Goal: Transaction & Acquisition: Obtain resource

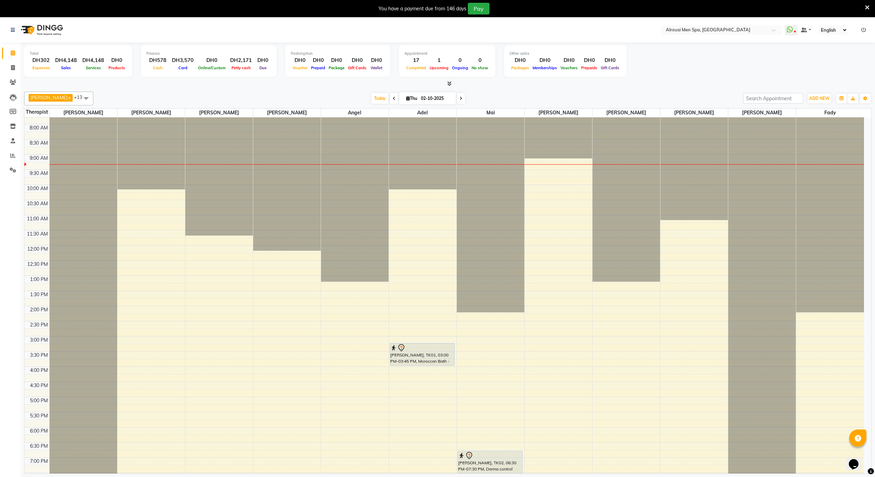
scroll to position [385, 0]
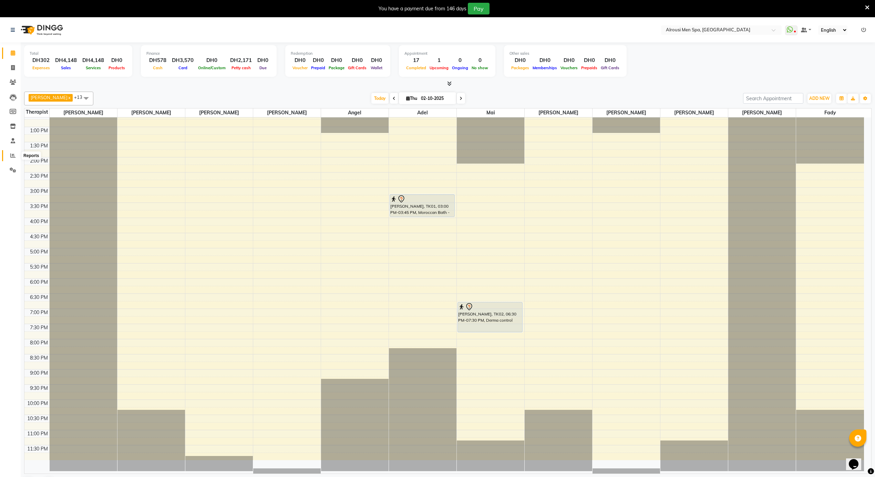
click at [16, 157] on span at bounding box center [13, 156] width 12 height 8
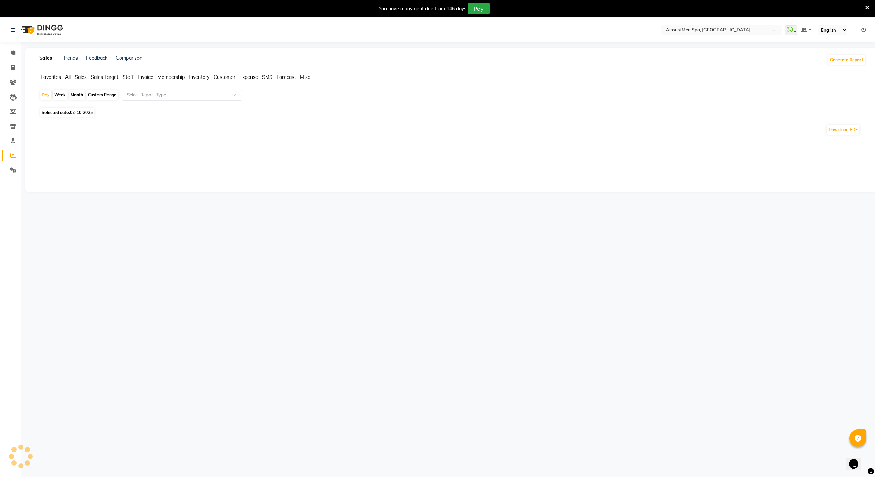
click at [80, 78] on span "Sales" at bounding box center [81, 77] width 12 height 6
click at [153, 92] on input "text" at bounding box center [174, 95] width 99 height 7
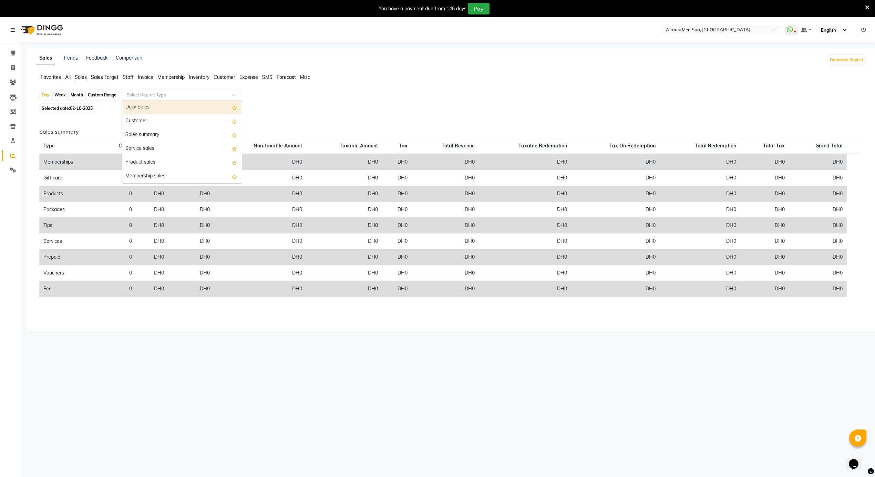
click at [154, 106] on div "Daily Sales" at bounding box center [182, 108] width 120 height 14
select select "full_report"
select select "csv"
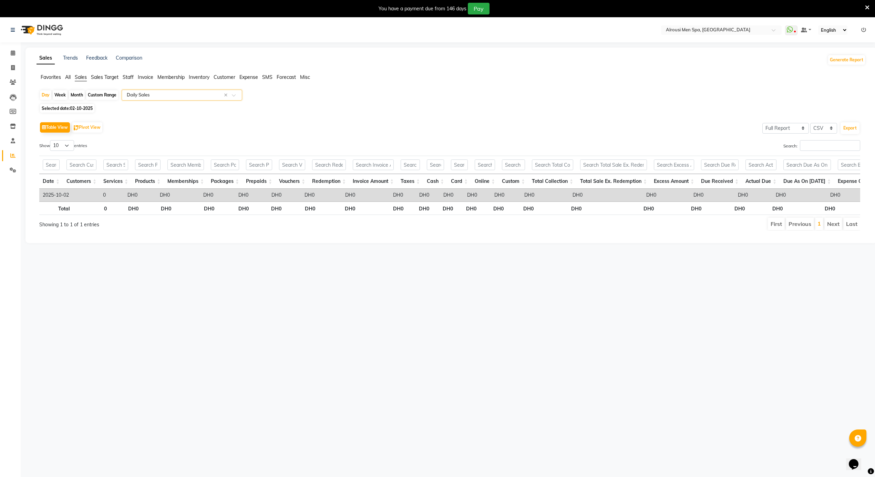
click at [80, 104] on div "Day Week Month Custom Range Select Report Type × Daily Sales × Selected date: […" at bounding box center [451, 163] width 829 height 147
click at [87, 109] on span "Selected date: [DATE]" at bounding box center [67, 108] width 54 height 9
select select "10"
select select "2025"
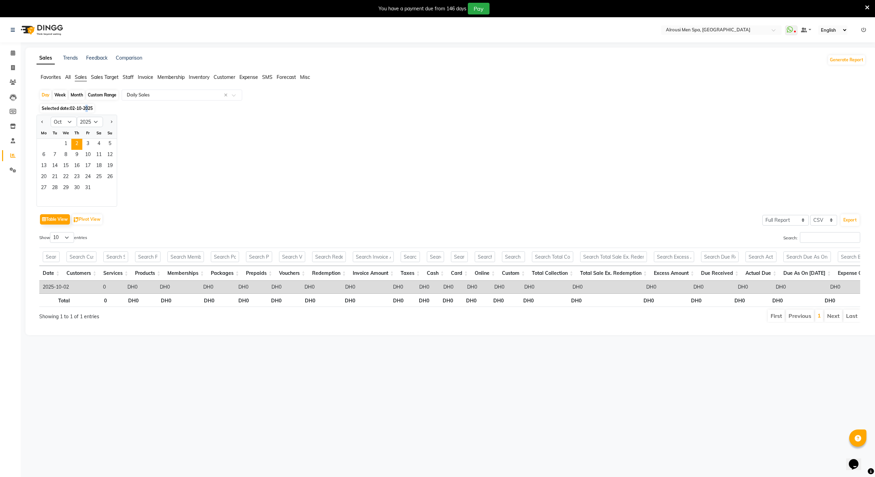
click at [87, 109] on span "02-10-2025" at bounding box center [81, 108] width 23 height 5
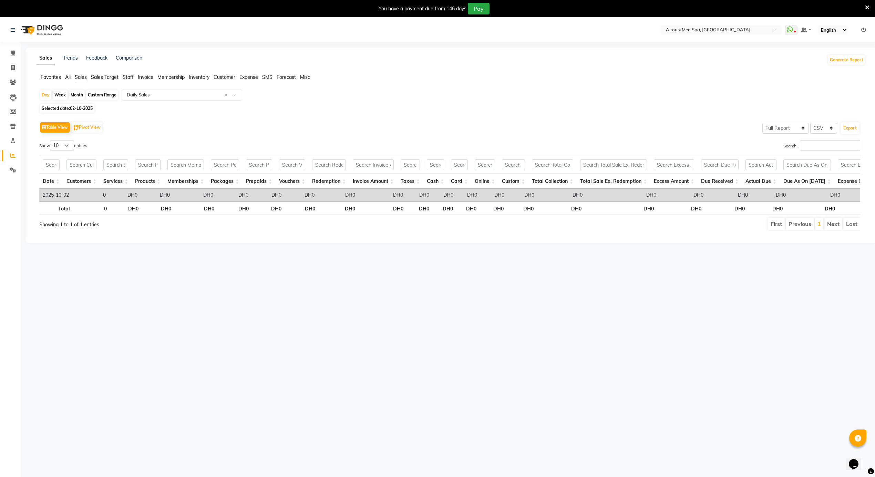
click at [88, 114] on div "Day Week Month Custom Range Select Report Type × Daily Sales × Selected date: […" at bounding box center [451, 163] width 829 height 147
click at [87, 112] on div "Day Week Month Custom Range Select Report Type × Daily Sales × Selected date: […" at bounding box center [451, 163] width 829 height 147
click at [87, 108] on span "02-10-2025" at bounding box center [81, 108] width 23 height 5
select select "10"
select select "2025"
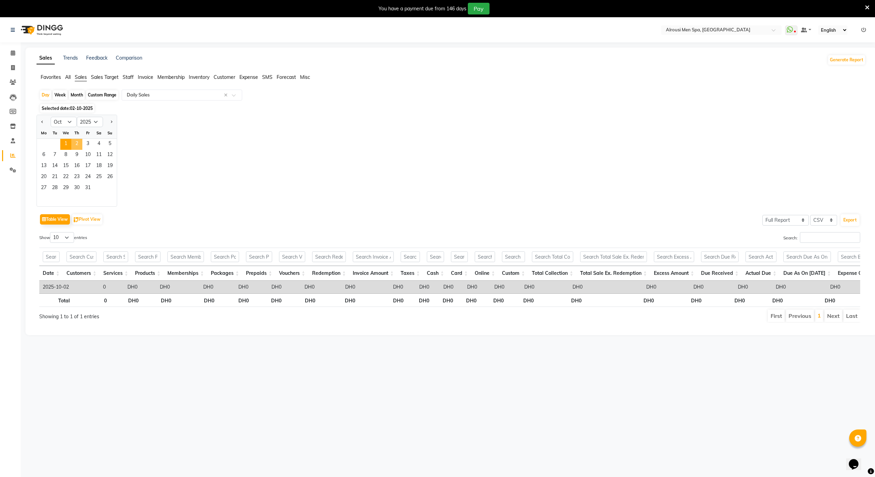
click at [70, 141] on span "1" at bounding box center [65, 144] width 11 height 11
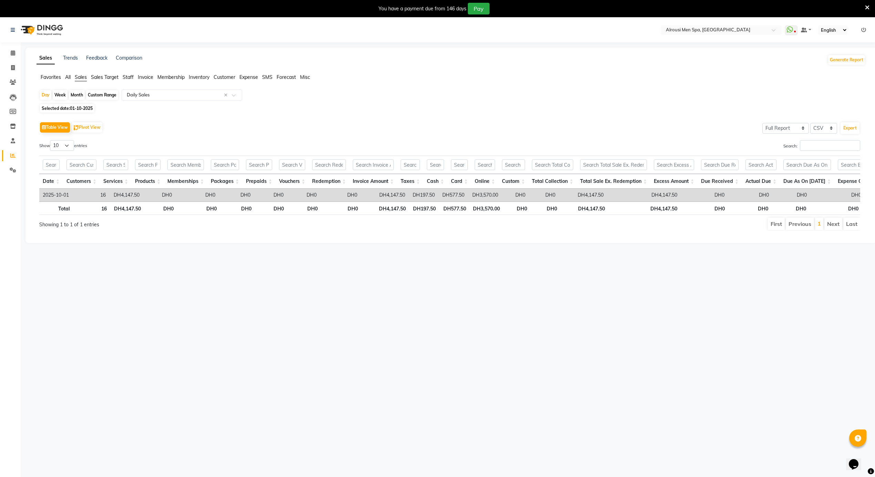
click at [312, 335] on div "Select Location × Alrousi Men Spa, [GEOGRAPHIC_DATA] WhatsApp Status ✕ Status: …" at bounding box center [437, 256] width 875 height 477
click at [313, 333] on div "Select Location × Alrousi Men Spa, [GEOGRAPHIC_DATA] WhatsApp Status ✕ Status: …" at bounding box center [437, 256] width 875 height 477
click at [19, 170] on li "Settings" at bounding box center [10, 170] width 21 height 15
click at [11, 171] on icon at bounding box center [13, 169] width 7 height 5
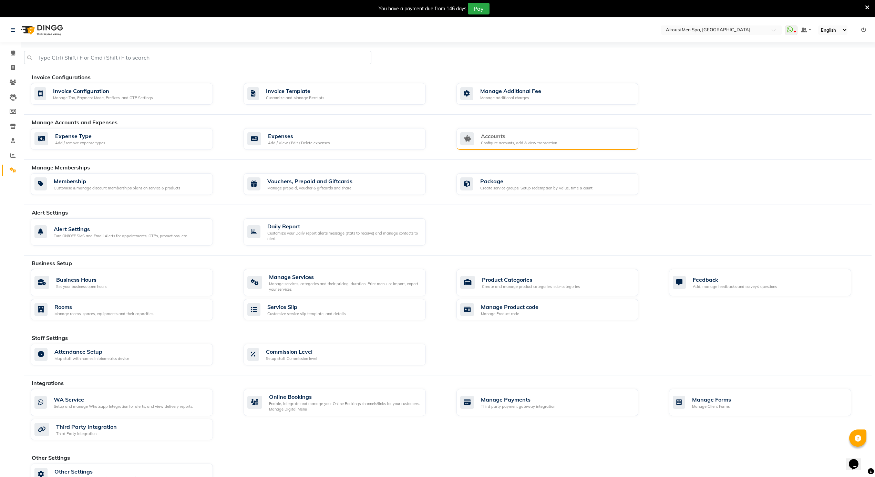
click at [476, 131] on div "Accounts Configure accounts, add & view transaction" at bounding box center [548, 139] width 182 height 22
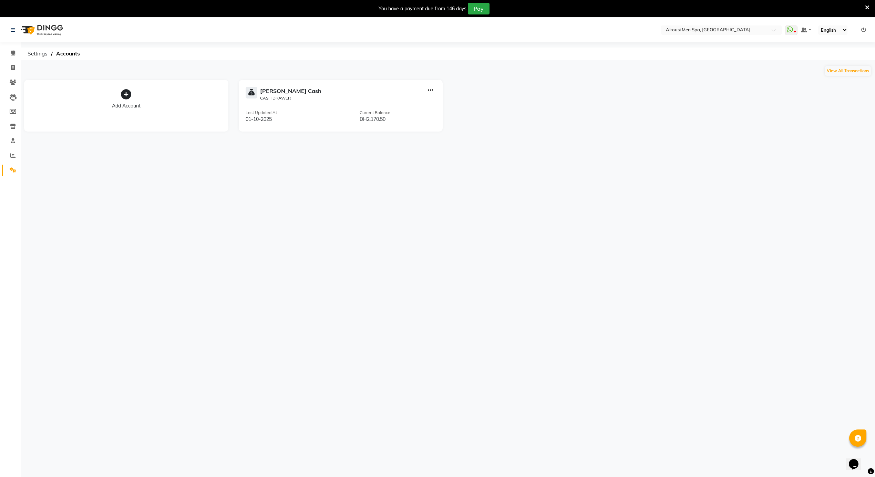
click at [353, 233] on div "Select Location × Alrousi Men Spa, [GEOGRAPHIC_DATA] WhatsApp Status ✕ Status: …" at bounding box center [437, 256] width 875 height 477
click at [16, 54] on span at bounding box center [13, 53] width 12 height 8
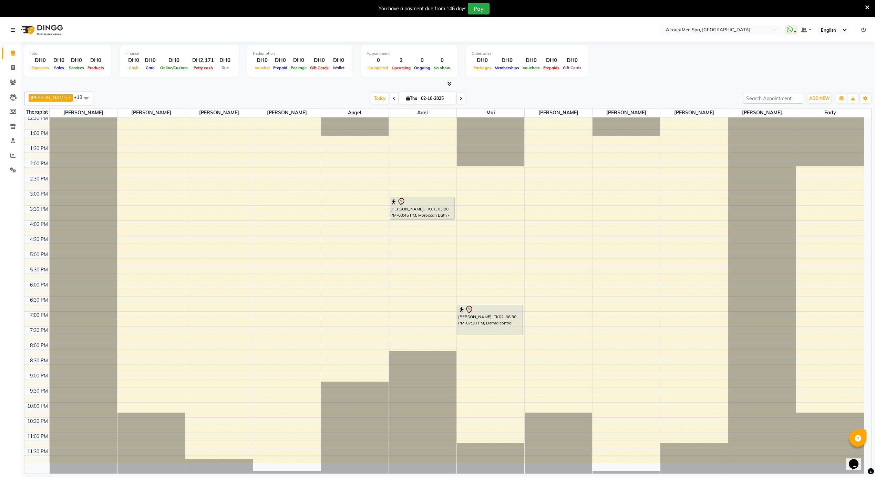
scroll to position [385, 0]
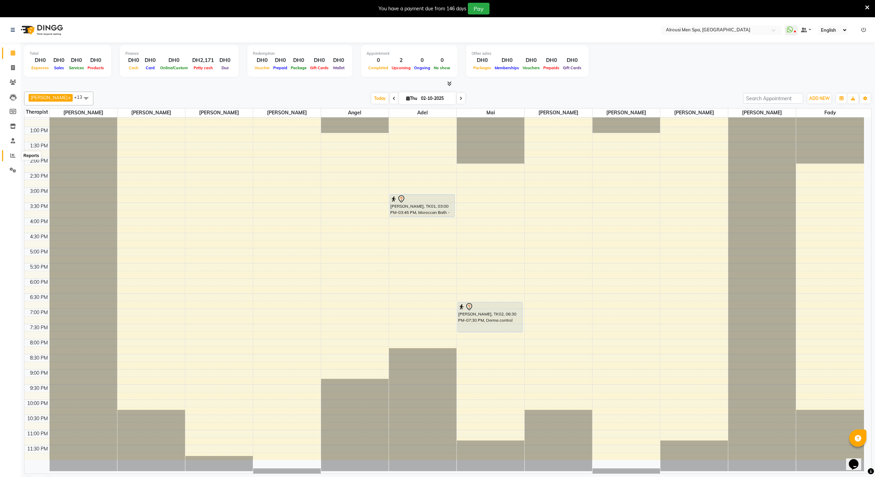
click at [15, 157] on icon at bounding box center [12, 155] width 5 height 5
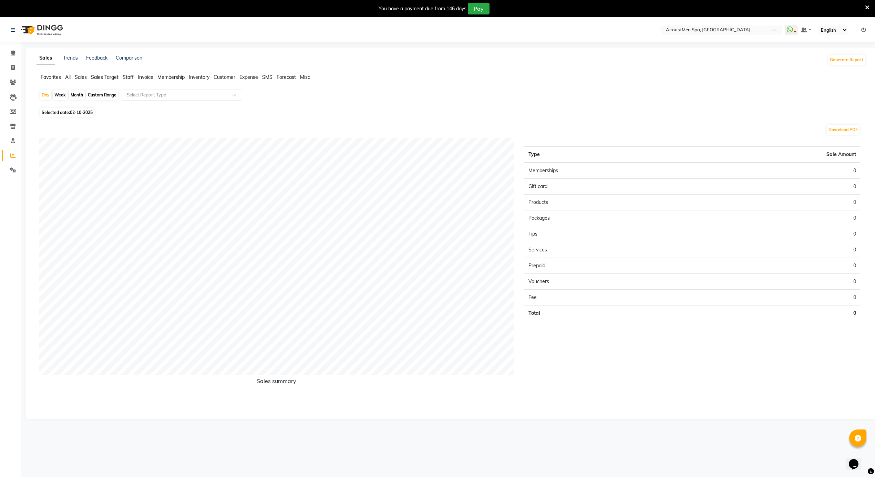
click at [77, 78] on span "Sales" at bounding box center [81, 77] width 12 height 6
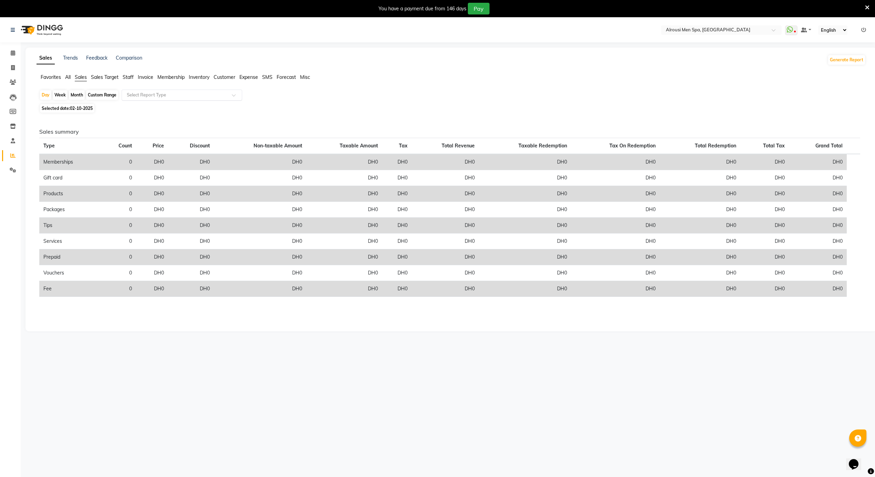
click at [182, 94] on input "text" at bounding box center [174, 95] width 99 height 7
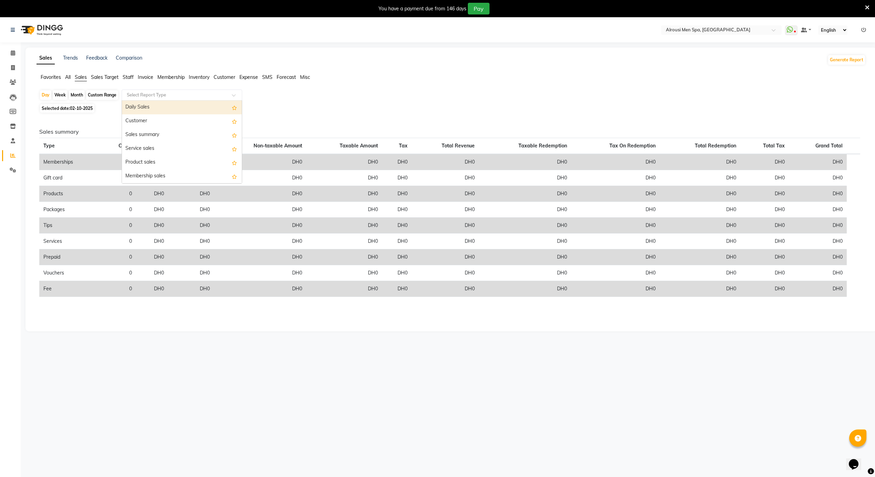
click at [164, 106] on div "Daily Sales" at bounding box center [182, 108] width 120 height 14
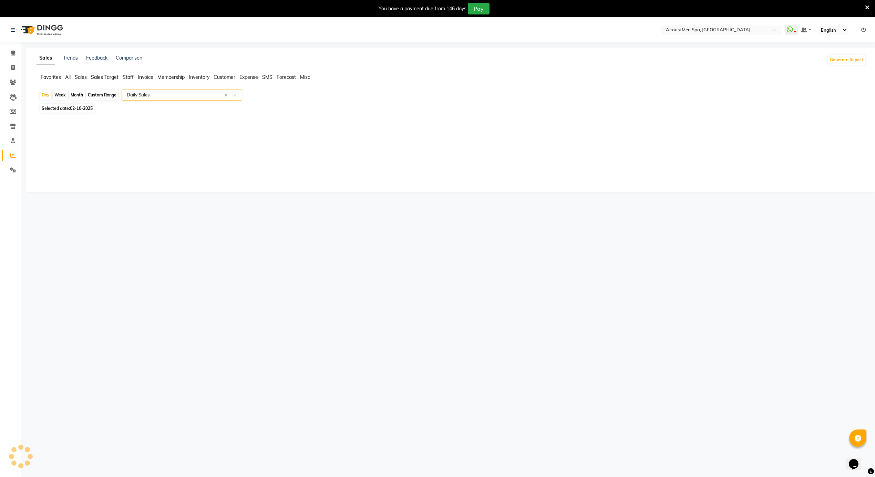
select select "full_report"
select select "csv"
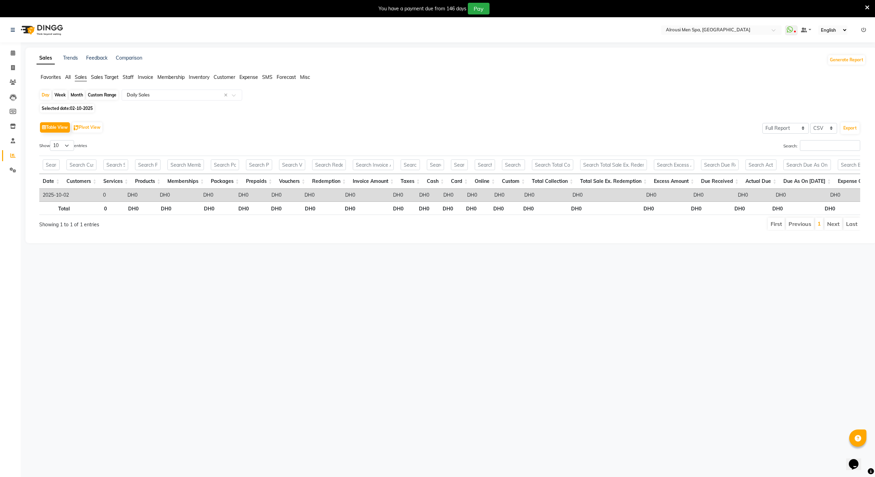
click at [82, 110] on span "02-10-2025" at bounding box center [81, 108] width 23 height 5
select select "10"
select select "2025"
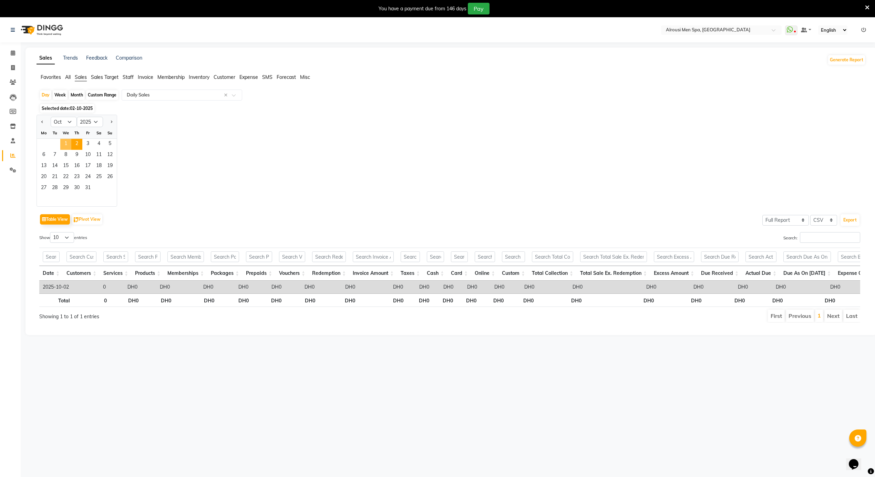
click at [71, 148] on span "1" at bounding box center [65, 144] width 11 height 11
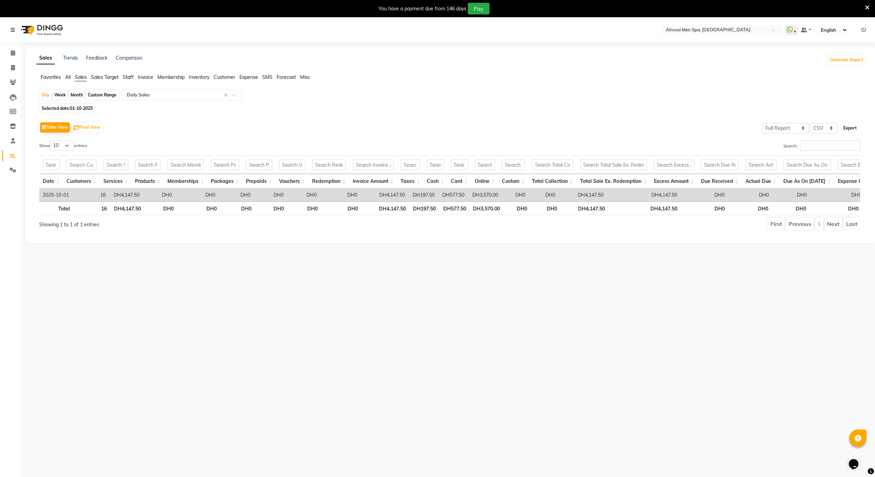
click at [853, 130] on button "Export" at bounding box center [850, 128] width 19 height 12
click at [126, 76] on span "Staff" at bounding box center [128, 77] width 11 height 6
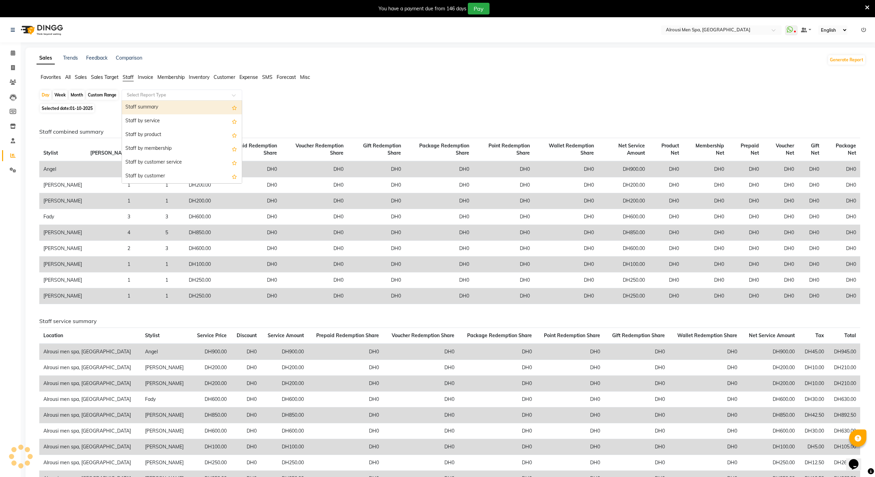
click at [182, 96] on input "text" at bounding box center [174, 95] width 99 height 7
click at [167, 111] on div "Staff summary" at bounding box center [182, 108] width 120 height 14
select select "full_report"
select select "csv"
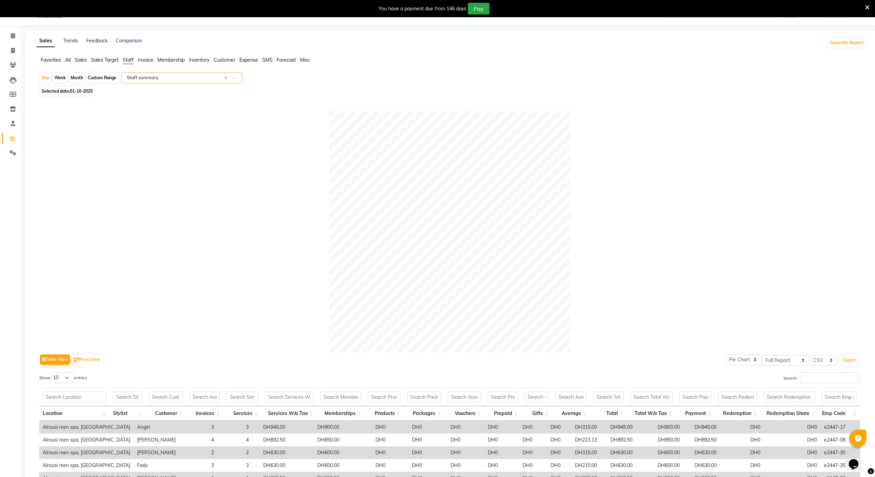
scroll to position [136, 0]
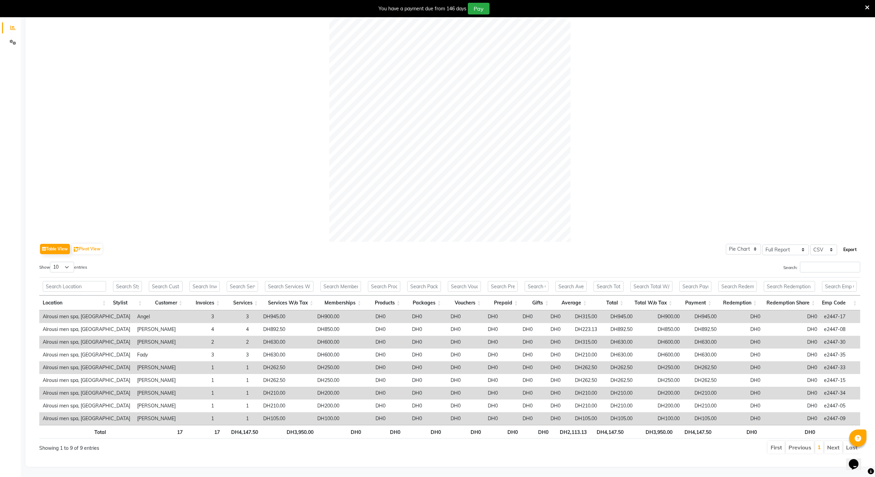
click at [849, 244] on button "Export" at bounding box center [850, 250] width 19 height 12
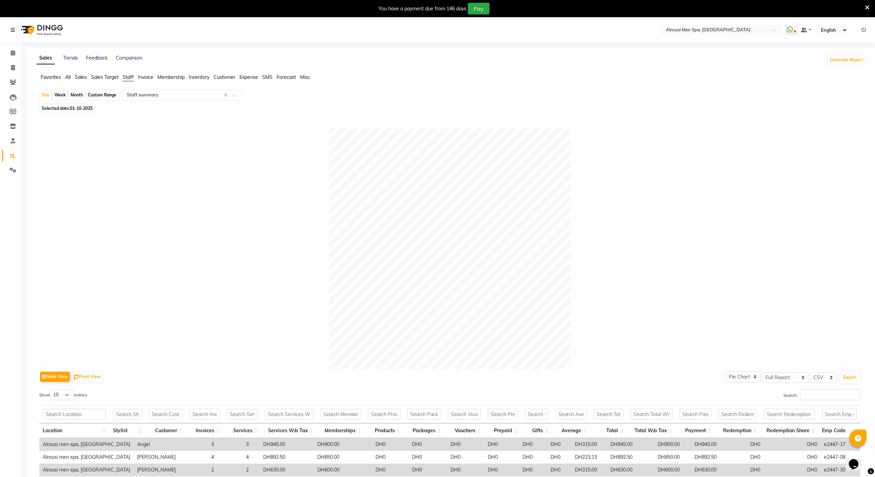
click at [82, 77] on span "Sales" at bounding box center [81, 77] width 12 height 6
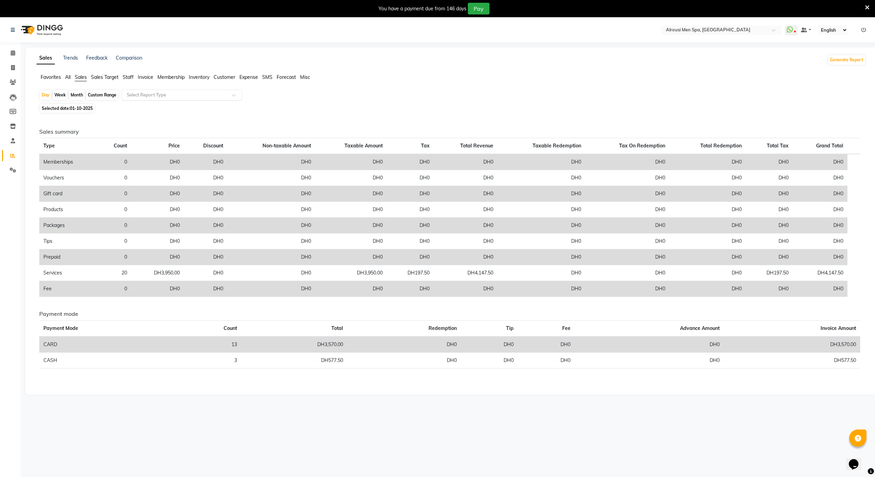
click at [163, 97] on input "text" at bounding box center [174, 95] width 99 height 7
click at [170, 156] on div "Service by category" at bounding box center [182, 154] width 120 height 14
select select "full_report"
select select "csv"
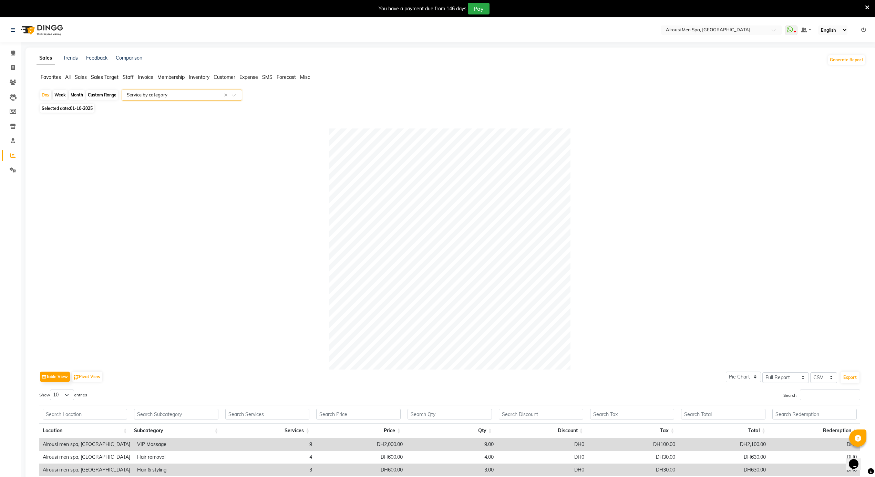
scroll to position [85, 0]
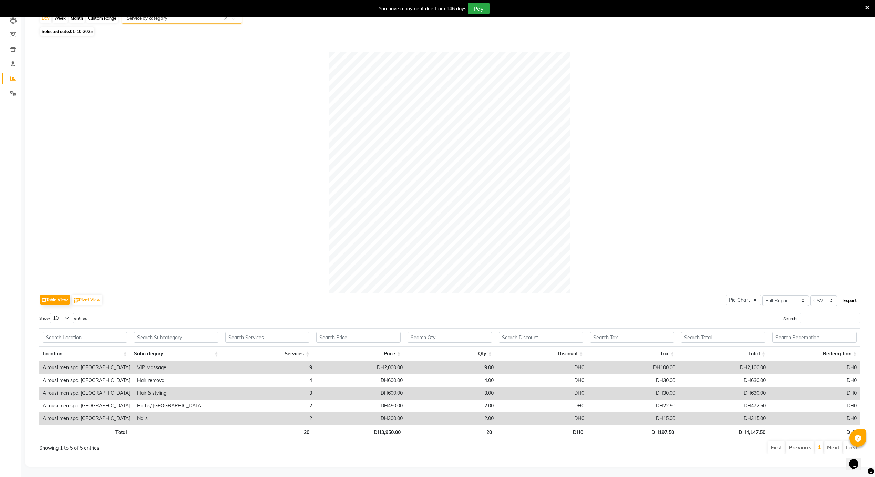
click at [854, 295] on button "Export" at bounding box center [850, 301] width 19 height 12
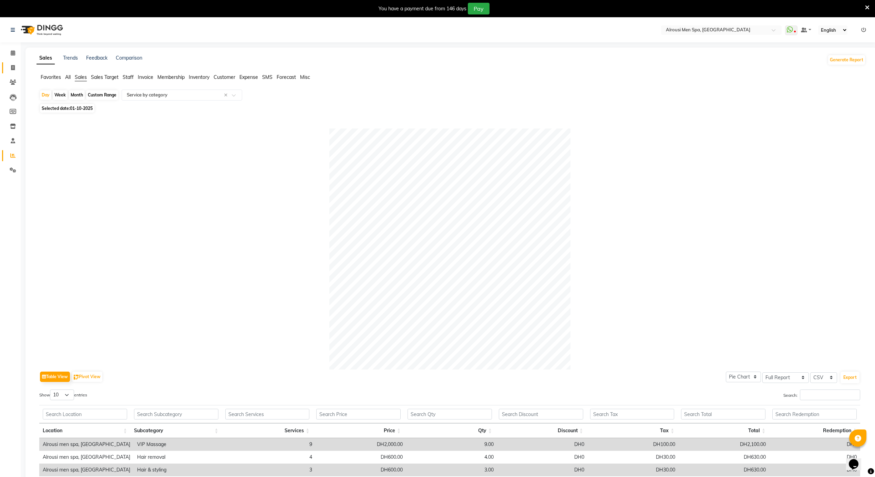
click at [14, 67] on icon at bounding box center [13, 67] width 4 height 5
select select "service"
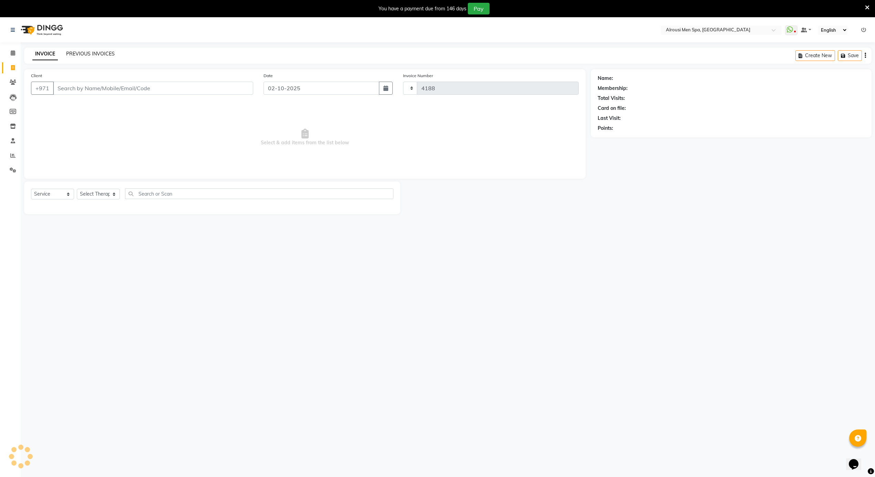
click at [101, 54] on link "PREVIOUS INVOICES" at bounding box center [90, 54] width 49 height 6
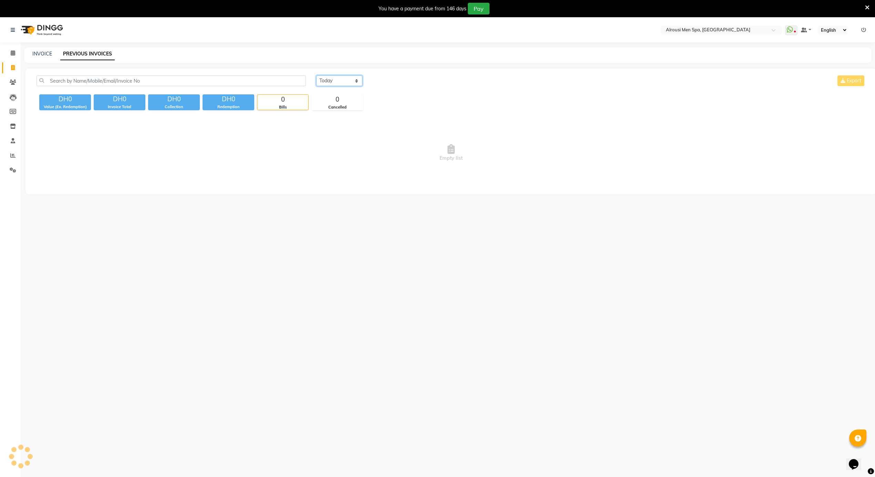
drag, startPoint x: 318, startPoint y: 79, endPoint x: 328, endPoint y: 85, distance: 12.1
click at [318, 79] on select "[DATE] [DATE] Custom Range" at bounding box center [339, 80] width 46 height 11
select select "[DATE]"
click at [316, 75] on select "[DATE] [DATE] Custom Range" at bounding box center [339, 80] width 46 height 11
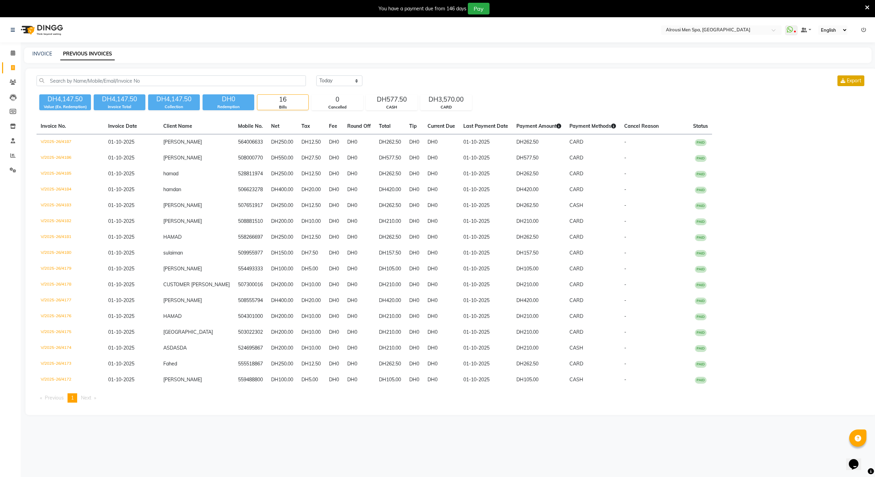
click at [854, 80] on span "Export" at bounding box center [854, 81] width 14 height 6
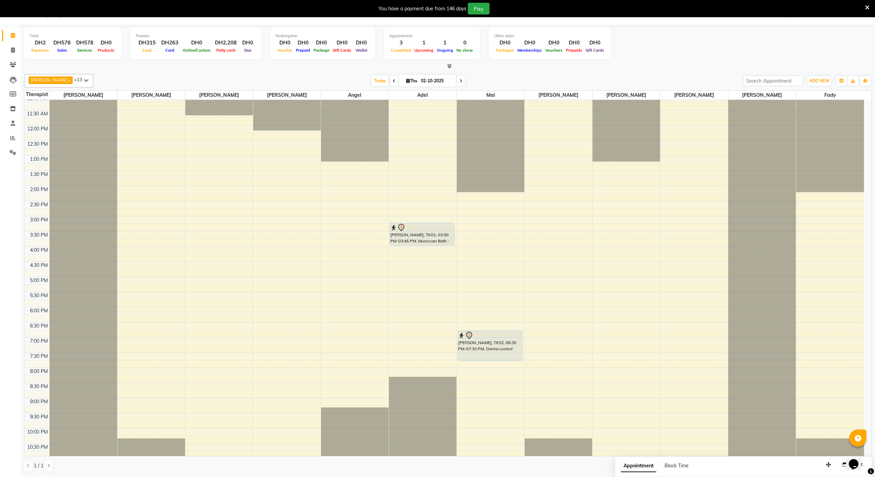
scroll to position [385, 0]
